Goal: Transaction & Acquisition: Purchase product/service

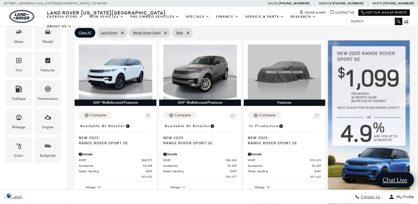
scroll to position [99, 0]
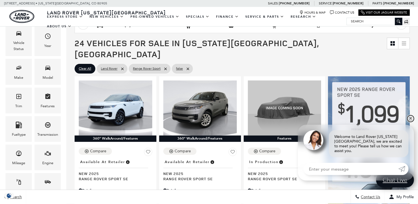
click at [411, 122] on link "✕" at bounding box center [411, 118] width 7 height 7
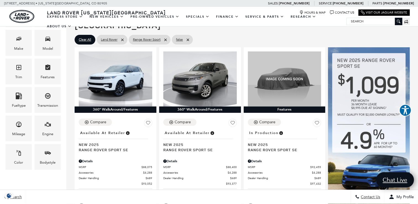
scroll to position [125, 0]
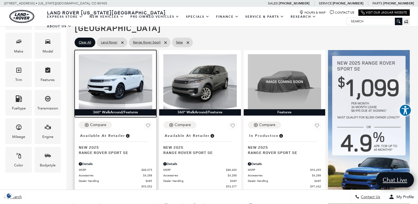
click at [131, 69] on img at bounding box center [116, 81] width 74 height 55
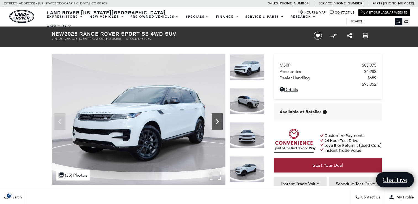
click at [213, 121] on icon "Next" at bounding box center [217, 121] width 11 height 11
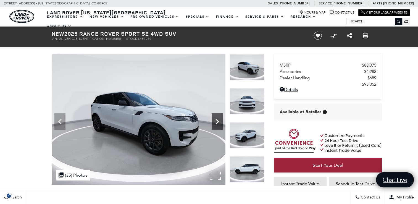
click at [213, 121] on icon "Next" at bounding box center [217, 121] width 11 height 11
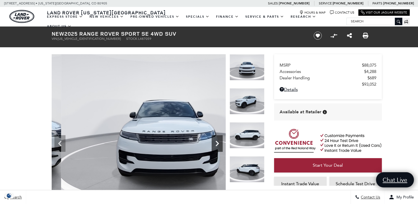
click at [213, 121] on img at bounding box center [168, 134] width 232 height 160
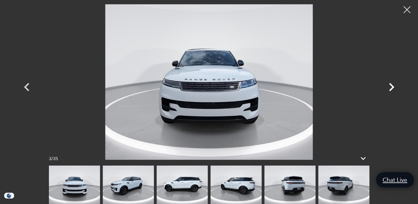
click at [393, 86] on icon "Next" at bounding box center [391, 87] width 5 height 8
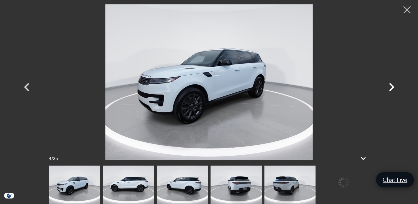
click at [393, 86] on icon "Next" at bounding box center [391, 87] width 5 height 8
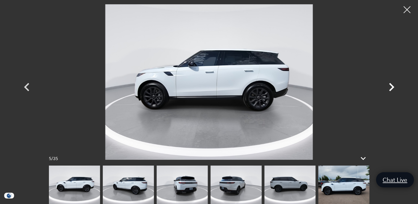
click at [393, 86] on icon "Next" at bounding box center [391, 87] width 5 height 8
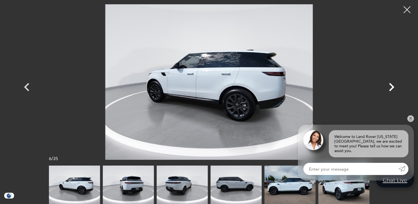
click at [393, 86] on icon "Next" at bounding box center [391, 87] width 5 height 8
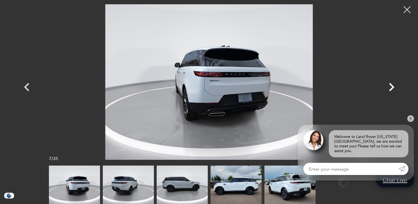
click at [393, 86] on icon "Next" at bounding box center [391, 87] width 5 height 8
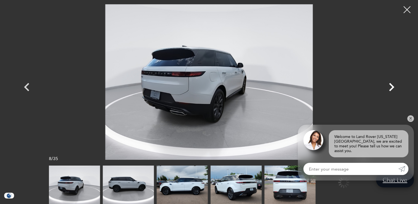
click at [393, 86] on icon "Next" at bounding box center [391, 87] width 5 height 8
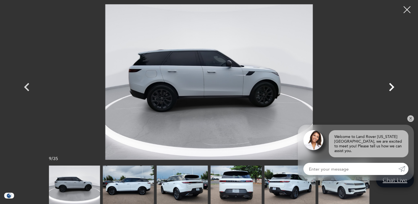
click at [393, 86] on icon "Next" at bounding box center [391, 87] width 5 height 8
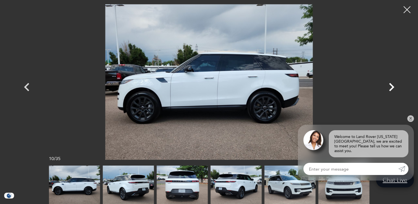
click at [393, 86] on icon "Next" at bounding box center [391, 87] width 5 height 8
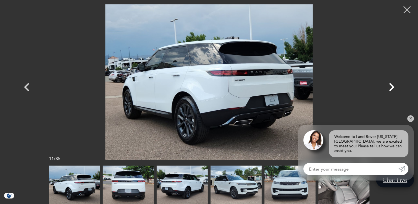
click at [393, 86] on icon "Next" at bounding box center [391, 87] width 5 height 8
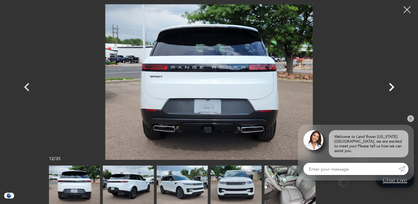
click at [393, 86] on icon "Next" at bounding box center [391, 87] width 5 height 8
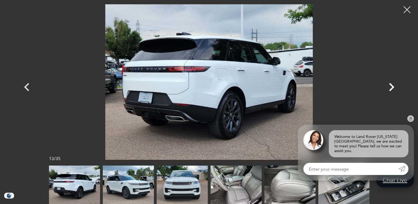
click at [393, 86] on icon "Next" at bounding box center [391, 87] width 5 height 8
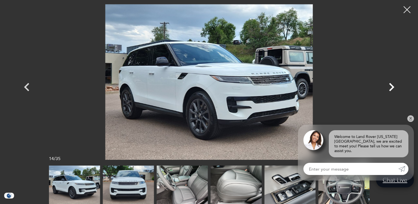
click at [393, 86] on icon "Next" at bounding box center [391, 87] width 5 height 8
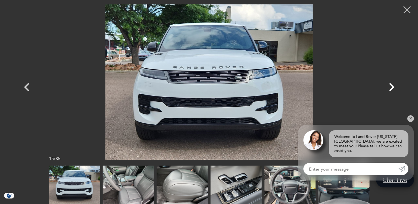
click at [393, 86] on icon "Next" at bounding box center [391, 87] width 5 height 8
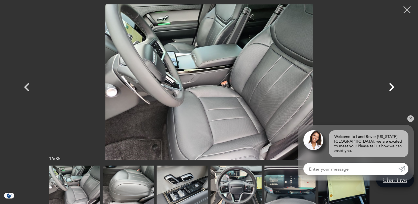
click at [393, 86] on icon "Next" at bounding box center [391, 87] width 5 height 8
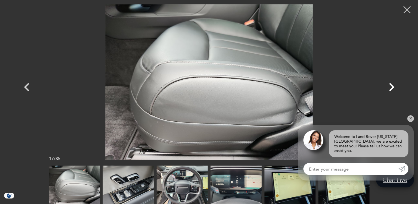
click at [393, 86] on icon "Next" at bounding box center [391, 87] width 5 height 8
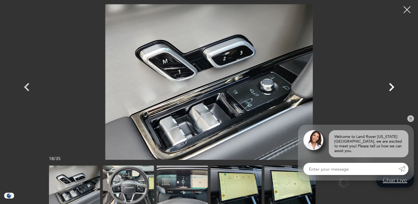
click at [393, 86] on icon "Next" at bounding box center [391, 87] width 5 height 8
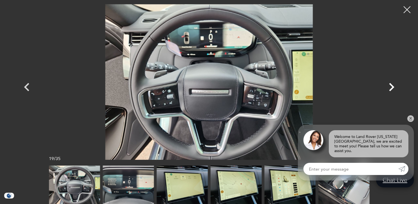
click at [393, 86] on icon "Next" at bounding box center [391, 87] width 5 height 8
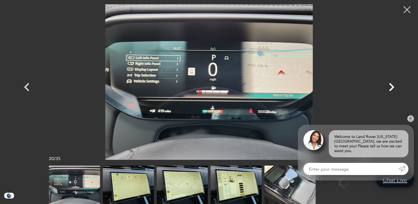
click at [393, 86] on icon "Next" at bounding box center [391, 87] width 5 height 8
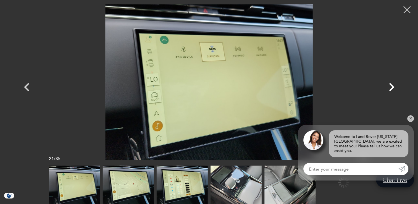
click at [393, 86] on icon "Next" at bounding box center [391, 87] width 5 height 8
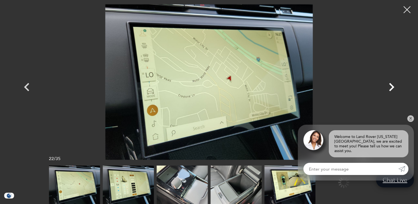
click at [393, 86] on icon "Next" at bounding box center [391, 87] width 5 height 8
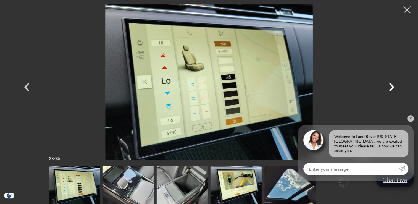
click at [393, 86] on icon "Next" at bounding box center [391, 87] width 5 height 8
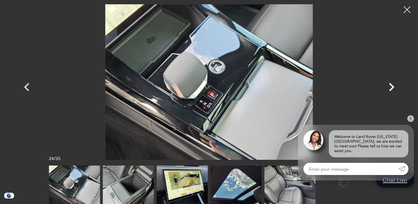
click at [393, 86] on icon "Next" at bounding box center [391, 87] width 5 height 8
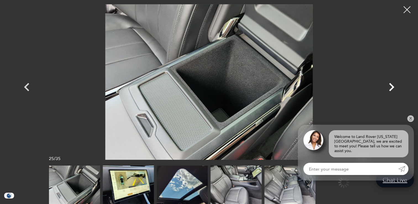
click at [393, 86] on icon "Next" at bounding box center [391, 87] width 5 height 8
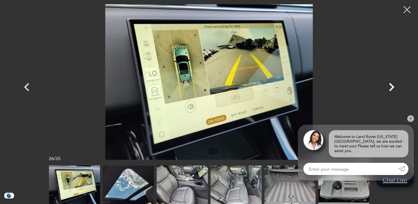
click at [393, 86] on icon "Next" at bounding box center [391, 87] width 5 height 8
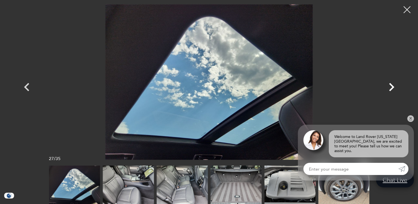
click at [393, 86] on icon "Next" at bounding box center [391, 87] width 5 height 8
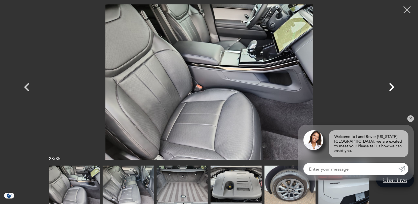
click at [393, 86] on icon "Next" at bounding box center [391, 87] width 5 height 8
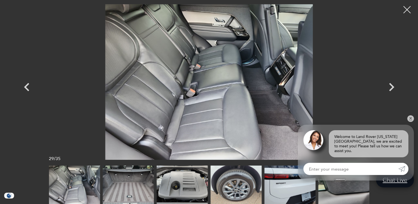
click at [404, 12] on div at bounding box center [407, 9] width 15 height 15
